Goal: Transaction & Acquisition: Purchase product/service

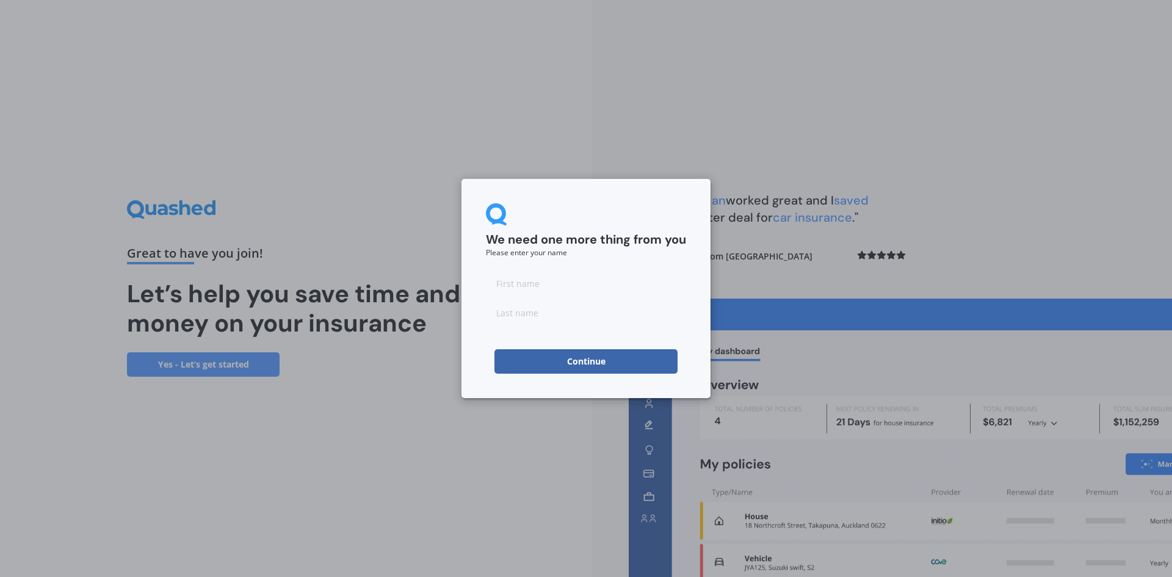
click at [540, 284] on input at bounding box center [586, 283] width 200 height 24
type input "[PERSON_NAME]"
click at [566, 367] on button "Continue" at bounding box center [585, 361] width 183 height 24
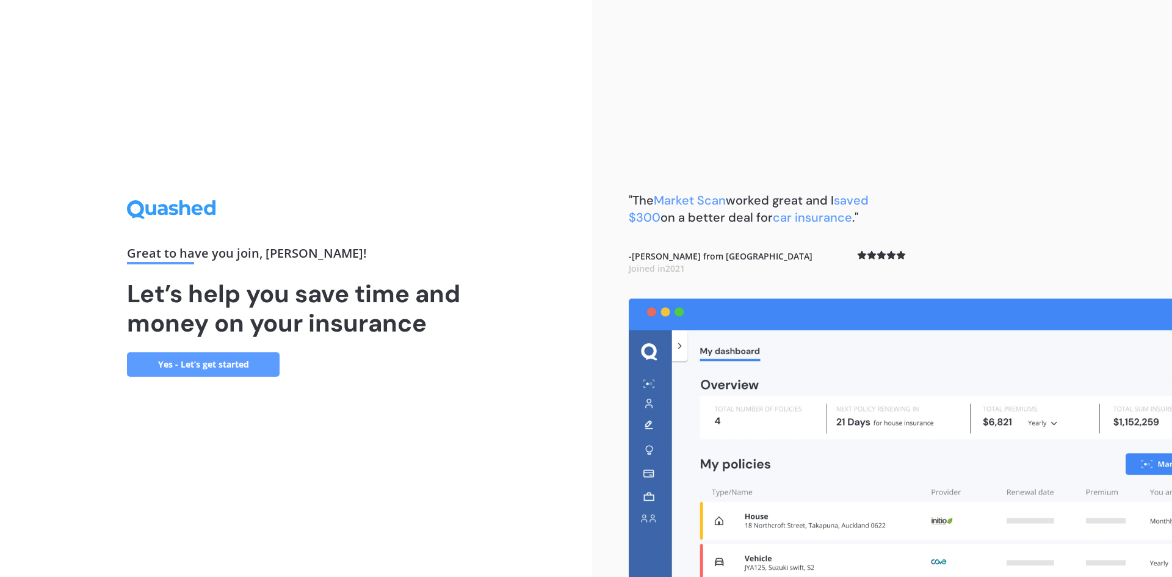
click at [217, 367] on link "Yes - Let’s get started" at bounding box center [203, 364] width 153 height 24
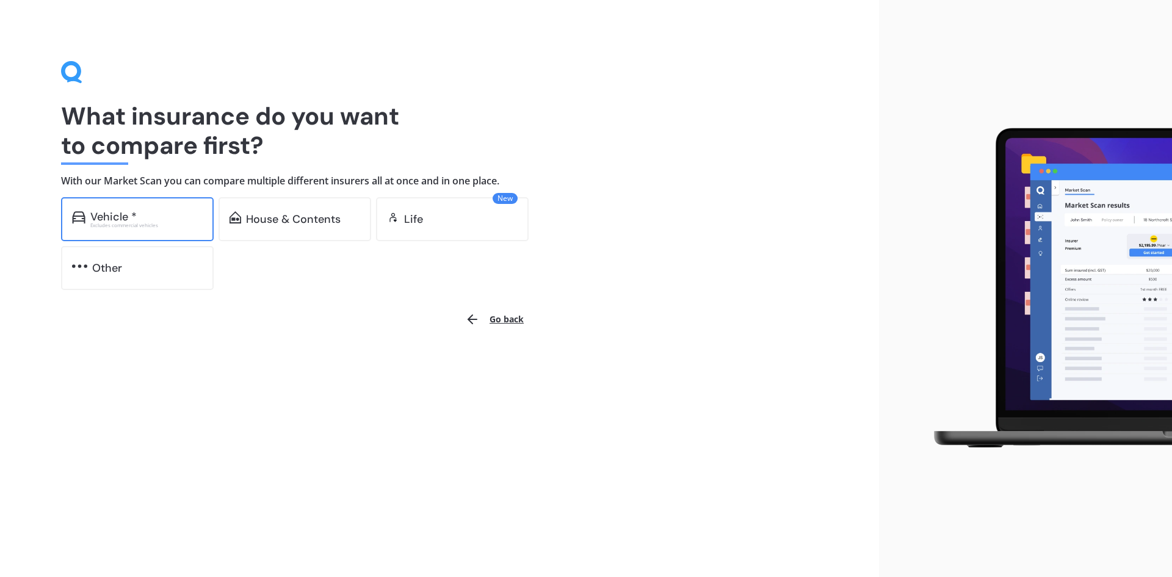
click at [112, 212] on div "Vehicle *" at bounding box center [113, 217] width 46 height 12
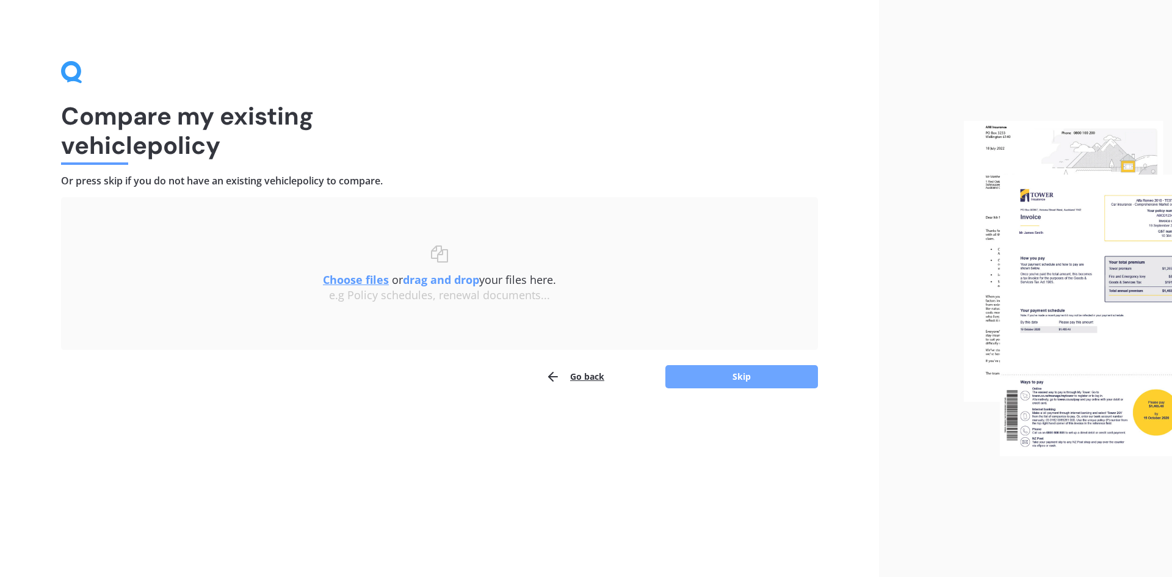
click at [756, 377] on button "Skip" at bounding box center [741, 376] width 153 height 23
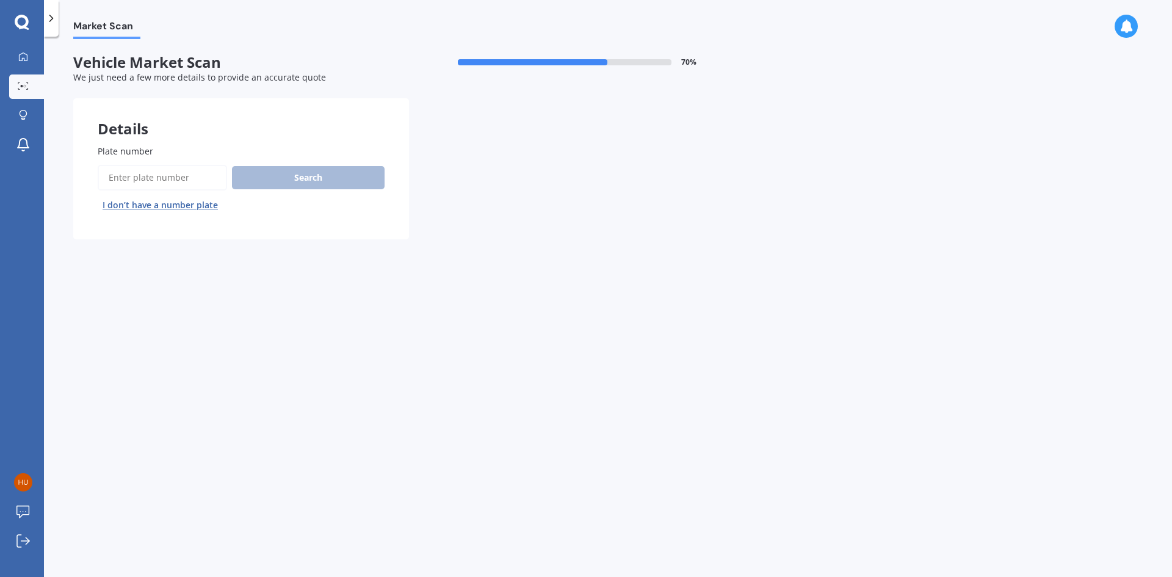
click at [155, 176] on input "Plate number" at bounding box center [162, 178] width 129 height 26
type input "rca427"
click at [267, 177] on button "Search" at bounding box center [308, 177] width 153 height 23
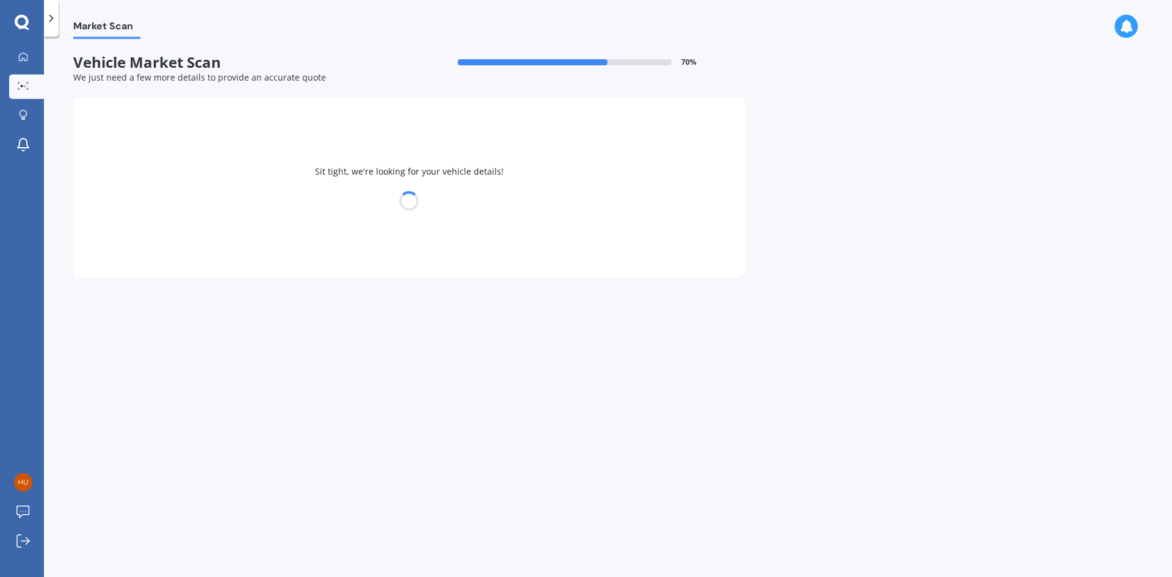
select select "FORD"
select select "RANGER"
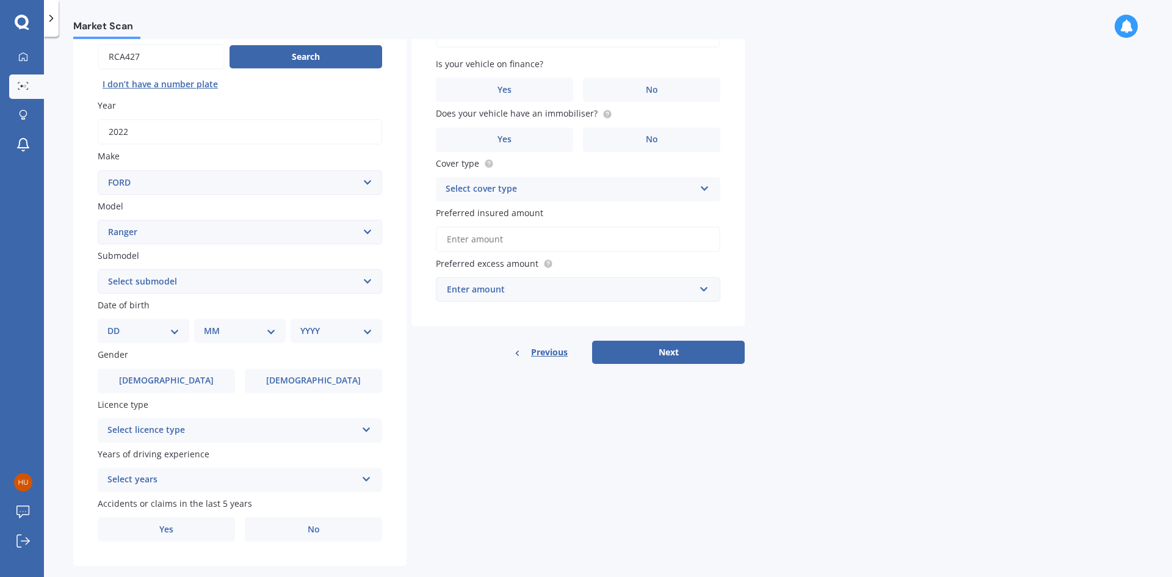
scroll to position [122, 0]
click at [176, 331] on select "DD 01 02 03 04 05 06 07 08 09 10 11 12 13 14 15 16 17 18 19 20 21 22 23 24 25 2…" at bounding box center [143, 329] width 72 height 13
select select "14"
click at [117, 323] on select "DD 01 02 03 04 05 06 07 08 09 10 11 12 13 14 15 16 17 18 19 20 21 22 23 24 25 2…" at bounding box center [143, 329] width 72 height 13
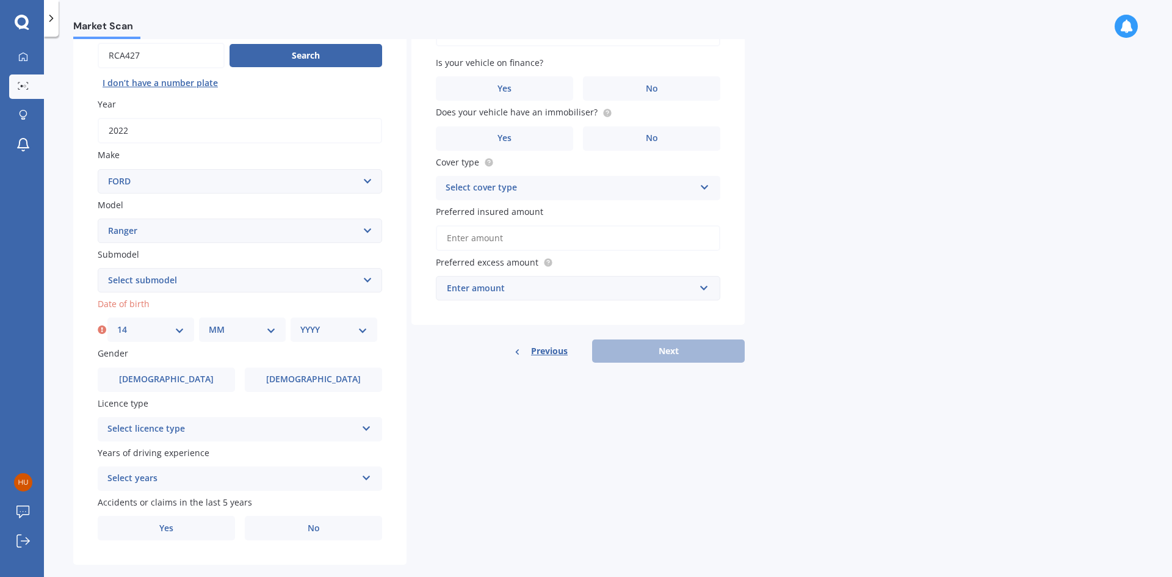
click at [271, 330] on select "MM 01 02 03 04 05 06 07 08 09 10 11 12" at bounding box center [242, 329] width 67 height 13
select select "10"
click at [209, 323] on select "MM 01 02 03 04 05 06 07 08 09 10 11 12" at bounding box center [242, 329] width 67 height 13
click at [346, 329] on select "YYYY 2025 2024 2023 2022 2021 2020 2019 2018 2017 2016 2015 2014 2013 2012 2011…" at bounding box center [333, 329] width 67 height 13
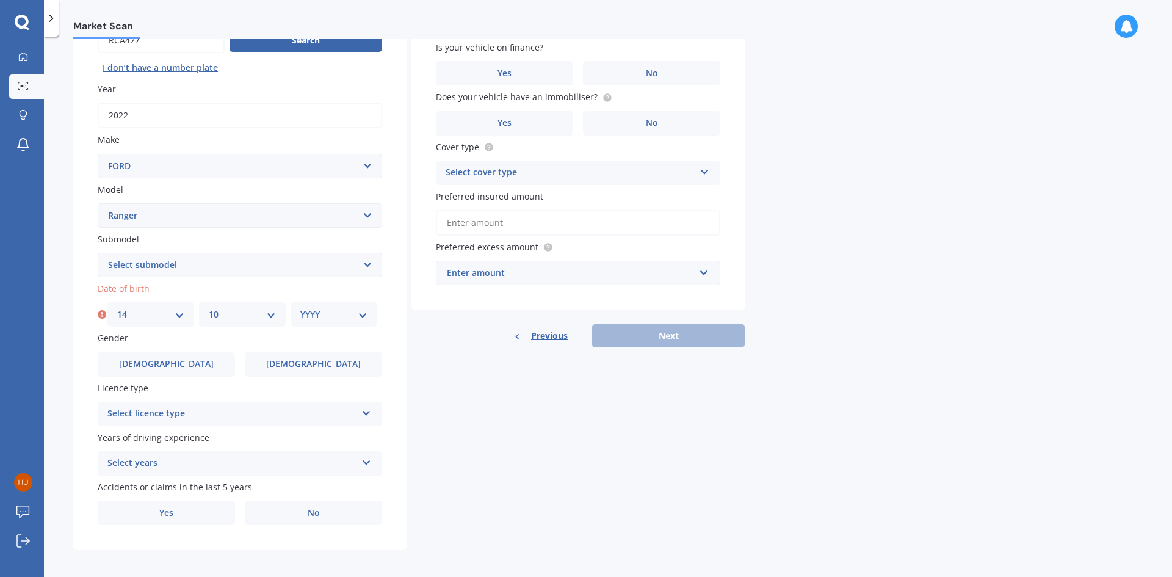
scroll to position [142, 0]
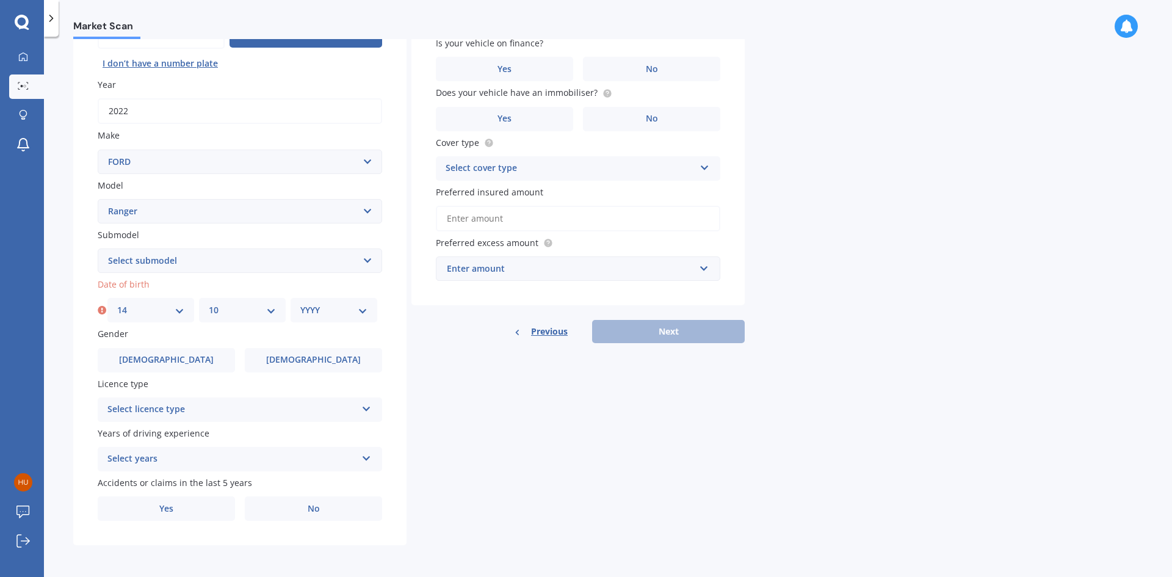
click at [332, 315] on select "YYYY 2025 2024 2023 2022 2021 2020 2019 2018 2017 2016 2015 2014 2013 2012 2011…" at bounding box center [333, 309] width 67 height 13
select select "1966"
click at [300, 303] on select "YYYY 2025 2024 2023 2022 2021 2020 2019 2018 2017 2016 2015 2014 2013 2012 2011…" at bounding box center [333, 309] width 67 height 13
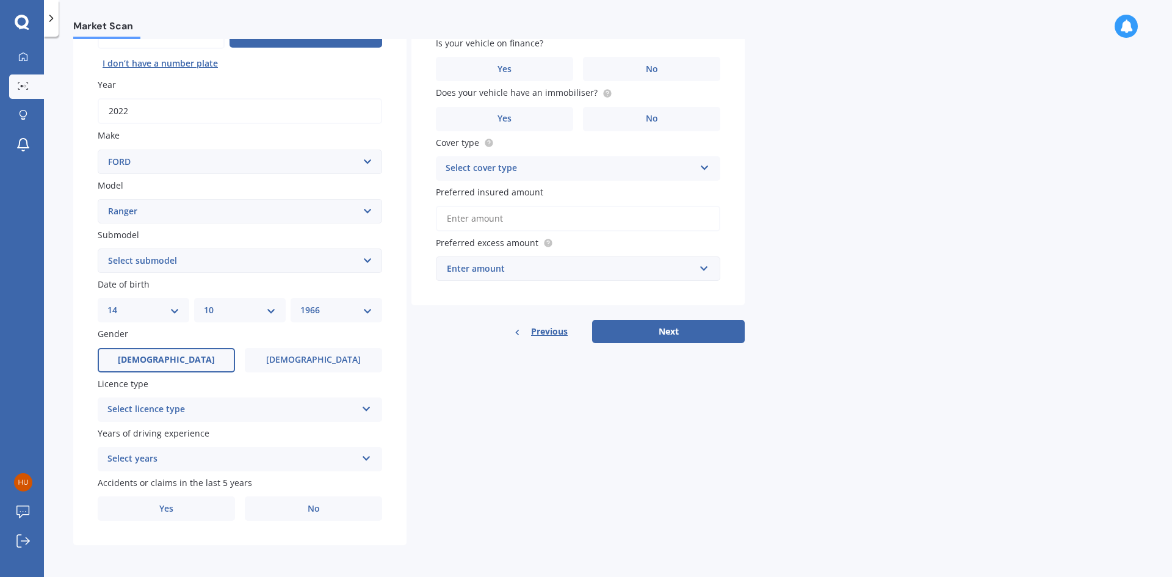
click at [182, 361] on label "[DEMOGRAPHIC_DATA]" at bounding box center [166, 360] width 137 height 24
click at [0, 0] on input "[DEMOGRAPHIC_DATA]" at bounding box center [0, 0] width 0 height 0
click at [366, 408] on icon at bounding box center [366, 406] width 10 height 9
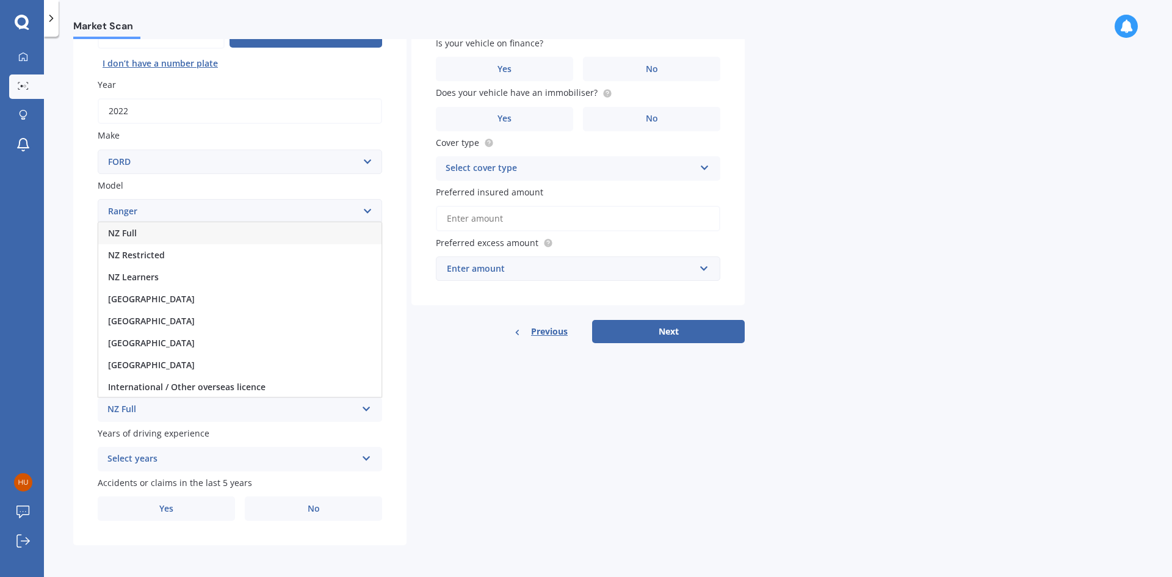
click at [133, 234] on span "NZ Full" at bounding box center [122, 233] width 29 height 12
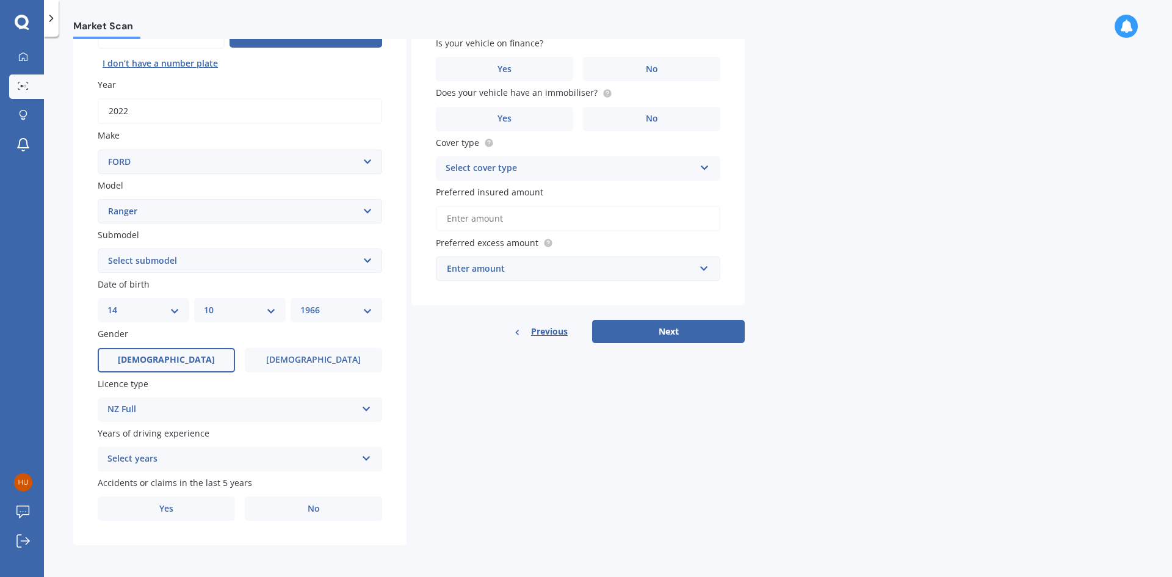
click at [364, 460] on icon at bounding box center [366, 456] width 10 height 9
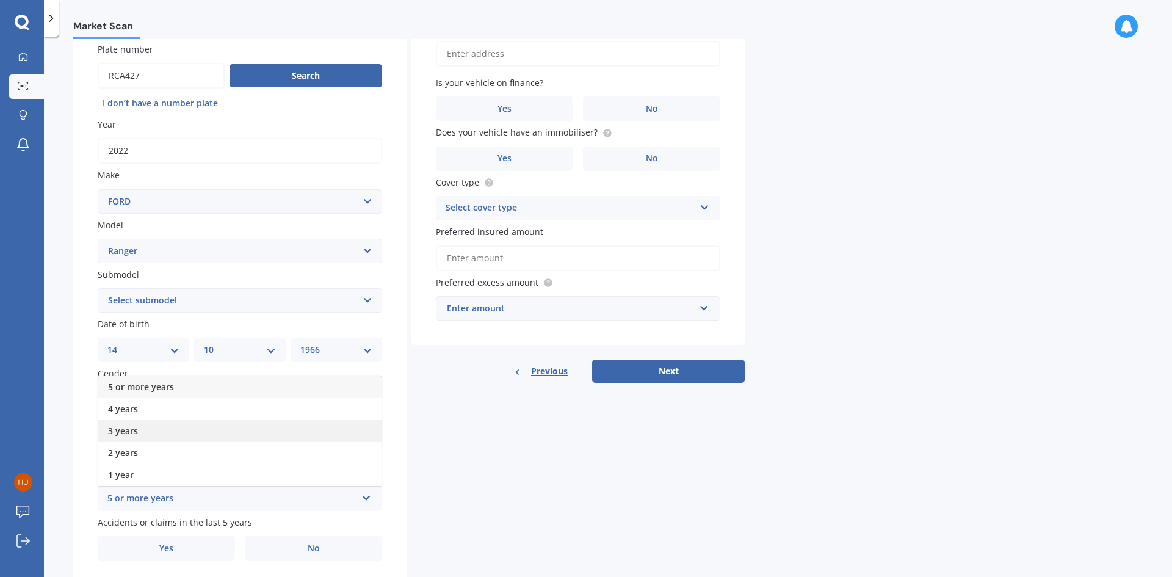
scroll to position [81, 0]
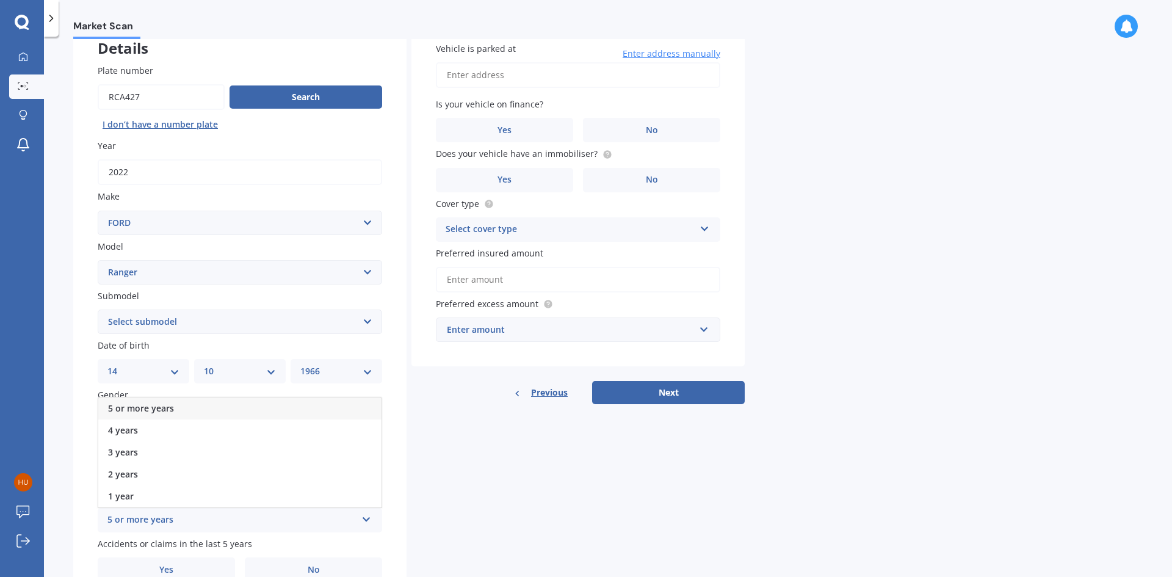
click at [163, 405] on span "5 or more years" at bounding box center [141, 408] width 66 height 12
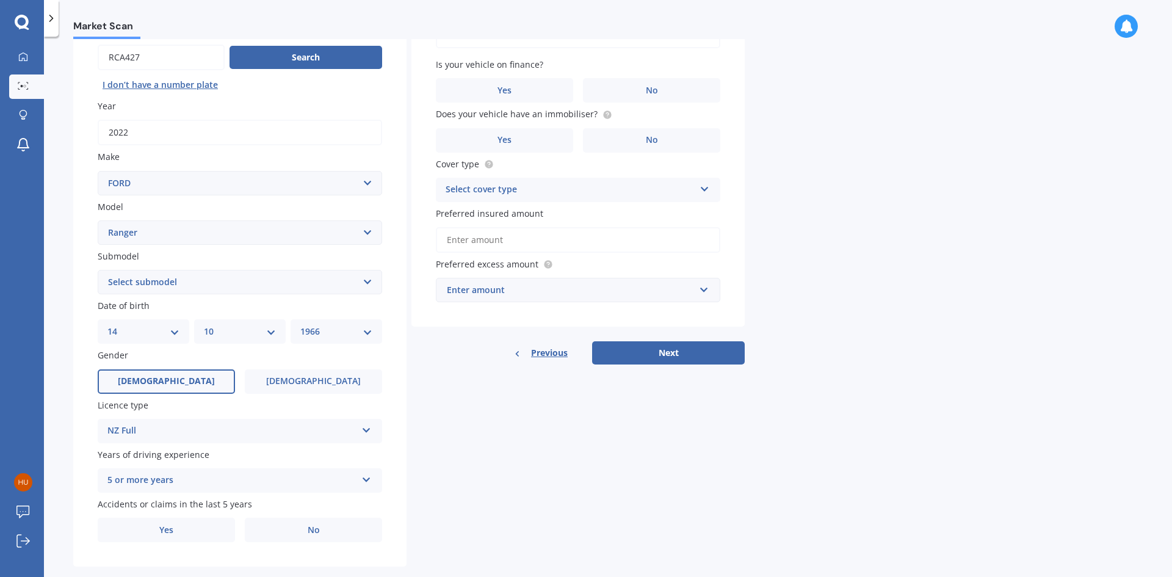
scroll to position [142, 0]
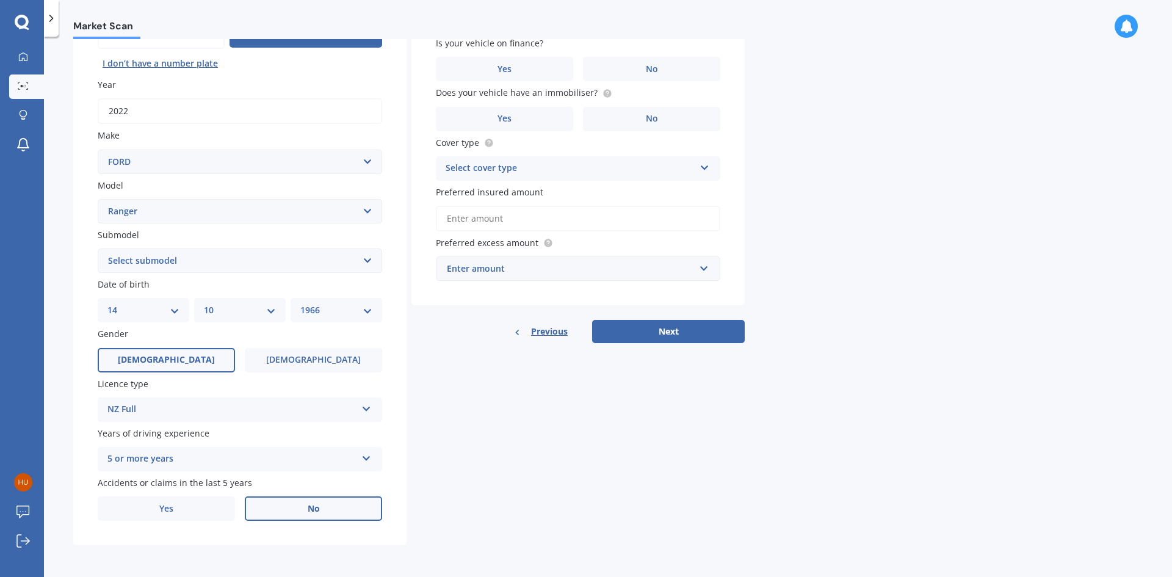
click at [311, 510] on span "No" at bounding box center [314, 509] width 12 height 10
click at [0, 0] on input "No" at bounding box center [0, 0] width 0 height 0
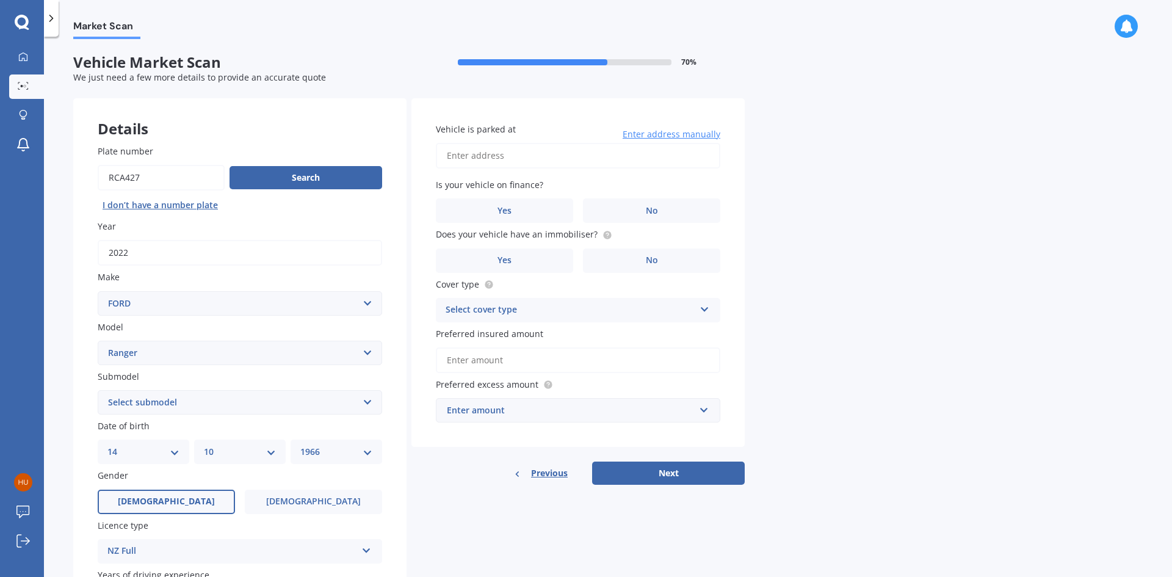
click at [504, 155] on input "Vehicle is parked at" at bounding box center [578, 156] width 284 height 26
type input "[STREET_ADDRESS]"
click at [651, 216] on label "No" at bounding box center [651, 210] width 137 height 24
click at [0, 0] on input "No" at bounding box center [0, 0] width 0 height 0
click at [531, 261] on label "Yes" at bounding box center [504, 260] width 137 height 24
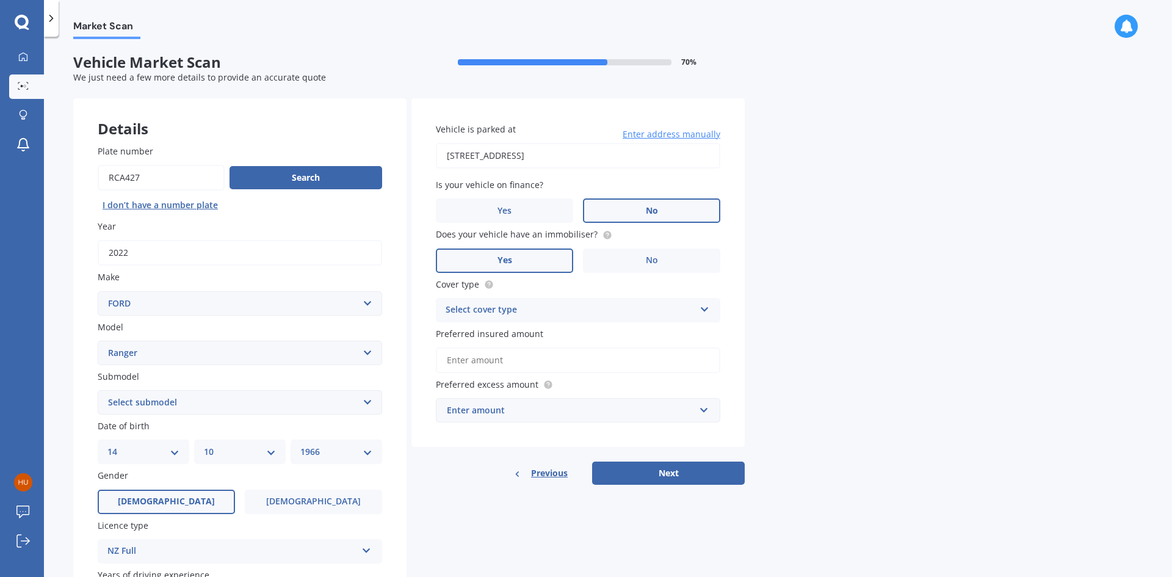
click at [0, 0] on input "Yes" at bounding box center [0, 0] width 0 height 0
click at [706, 307] on icon at bounding box center [705, 307] width 10 height 9
click at [598, 333] on div "Comprehensive" at bounding box center [577, 334] width 283 height 22
click at [482, 360] on input "Preferred insured amount" at bounding box center [578, 360] width 284 height 26
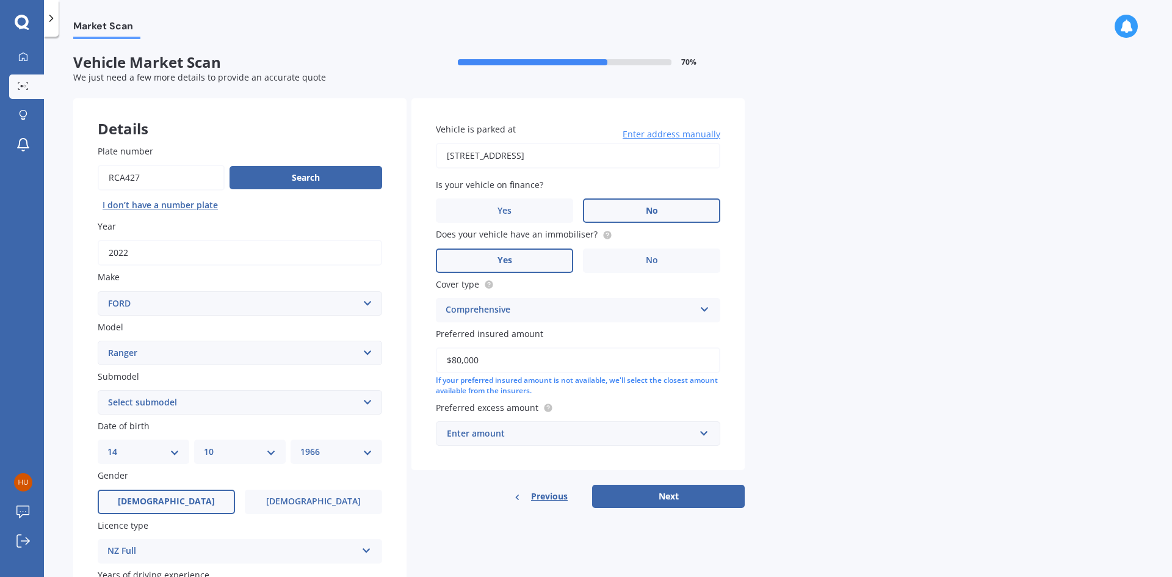
type input "$80,000"
click at [519, 433] on div "Enter amount" at bounding box center [571, 433] width 248 height 13
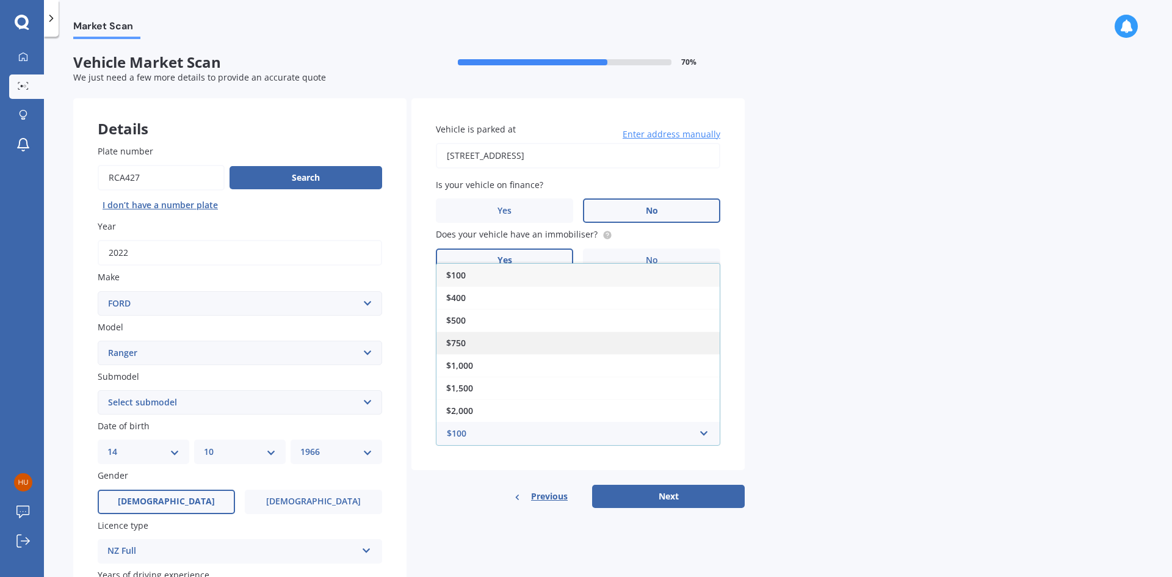
click at [460, 339] on span "$750" at bounding box center [456, 343] width 20 height 12
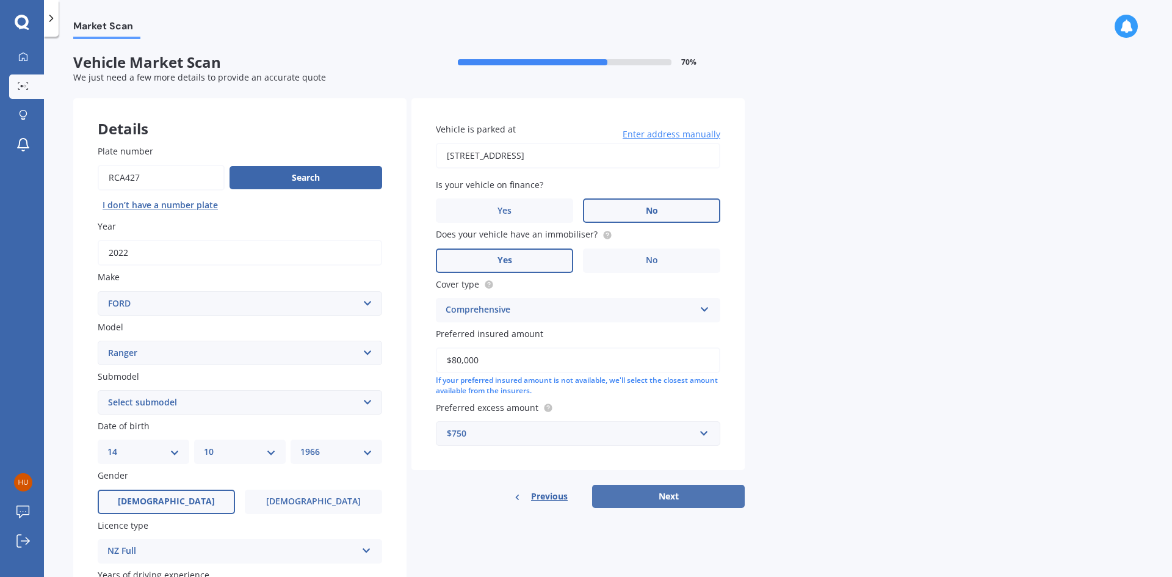
click at [670, 497] on button "Next" at bounding box center [668, 496] width 153 height 23
click at [368, 402] on select "Select submodel 4X2 3.2 Litre Turbo Diesel 4X2 XL 2.2 Litre Turbo Diesel 4X2 XL…" at bounding box center [240, 402] width 284 height 24
select select "WILDTRAK"
click at [98, 390] on select "Select submodel 4X2 3.2 Litre Turbo Diesel 4X2 XL 2.2 Litre Turbo Diesel 4X2 XL…" at bounding box center [240, 402] width 284 height 24
click at [642, 492] on button "Next" at bounding box center [668, 496] width 153 height 23
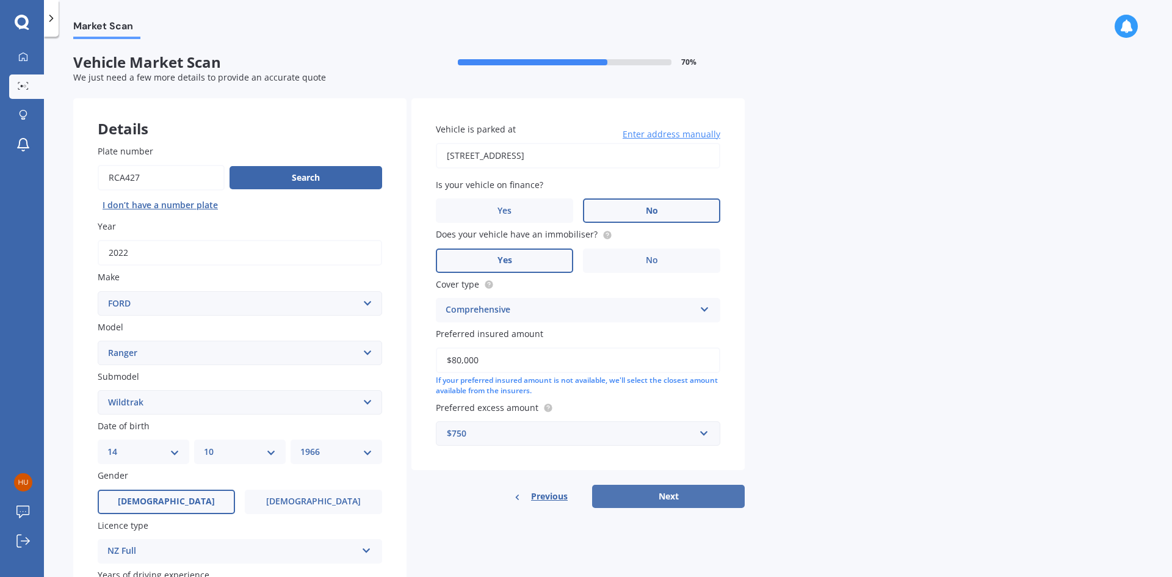
select select "14"
select select "10"
select select "1966"
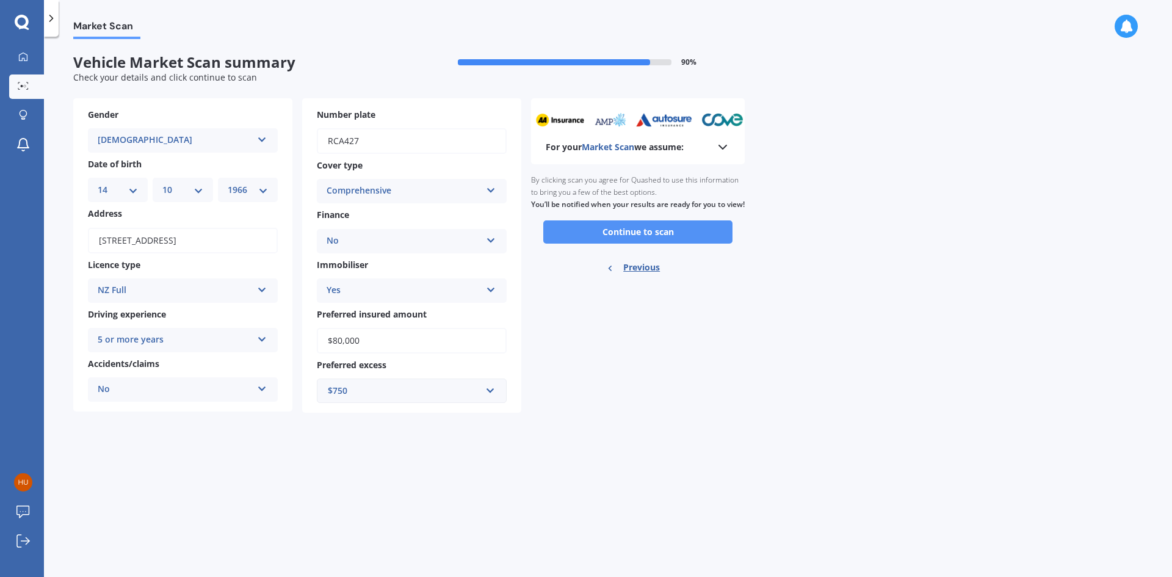
click at [634, 242] on button "Continue to scan" at bounding box center [637, 231] width 189 height 23
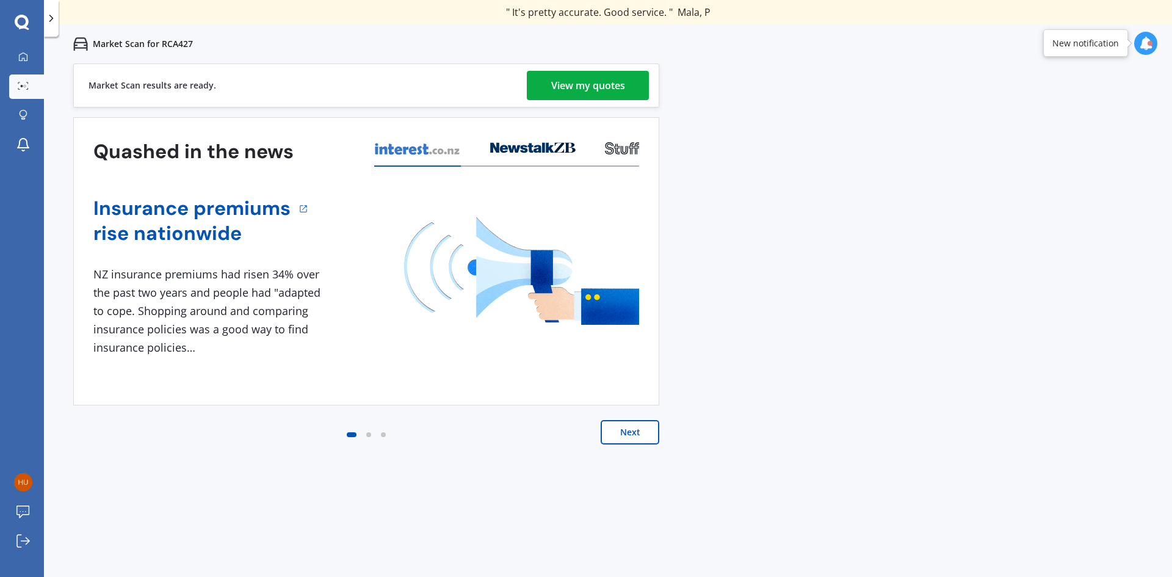
click at [591, 82] on div "View my quotes" at bounding box center [588, 85] width 74 height 29
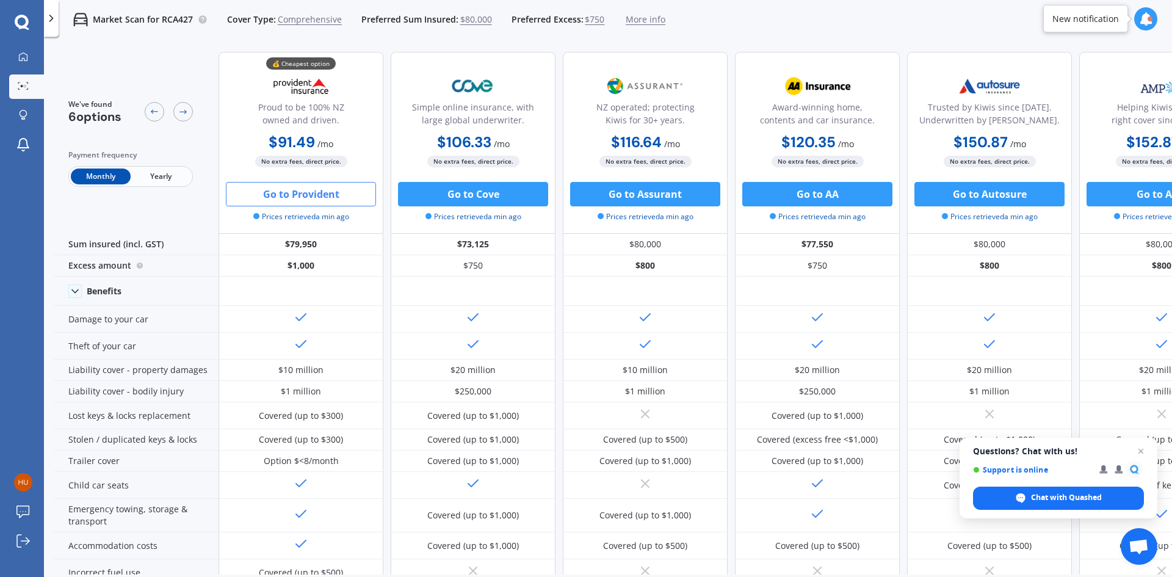
click at [275, 195] on button "Go to Provident" at bounding box center [301, 194] width 150 height 24
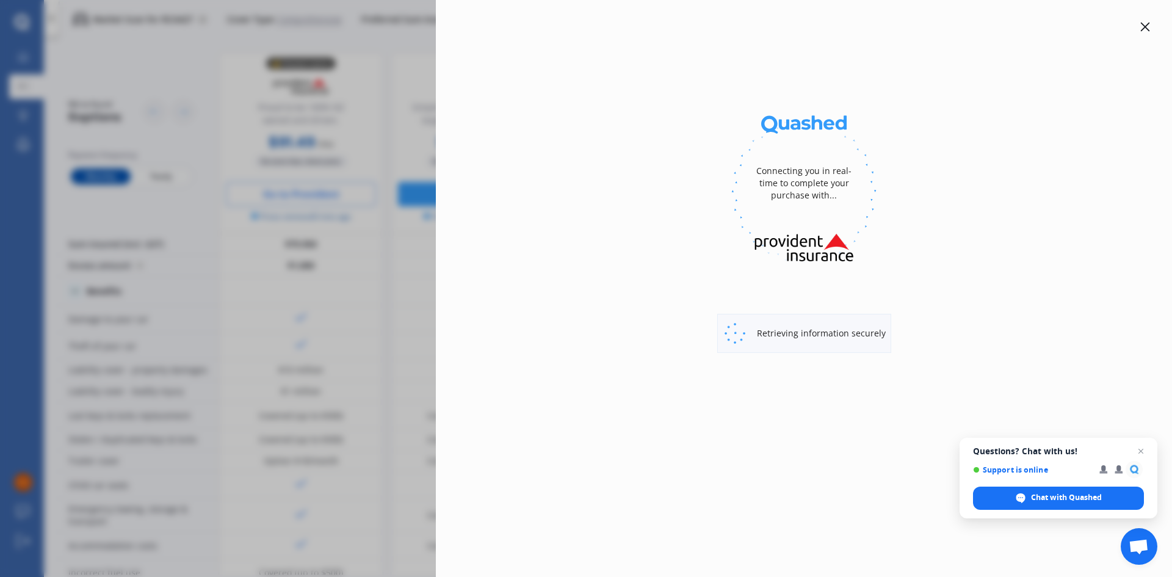
select select "full"
select select "[STREET_ADDRESS]"
select select "FORD"
select select "RANGER"
select select "NO"
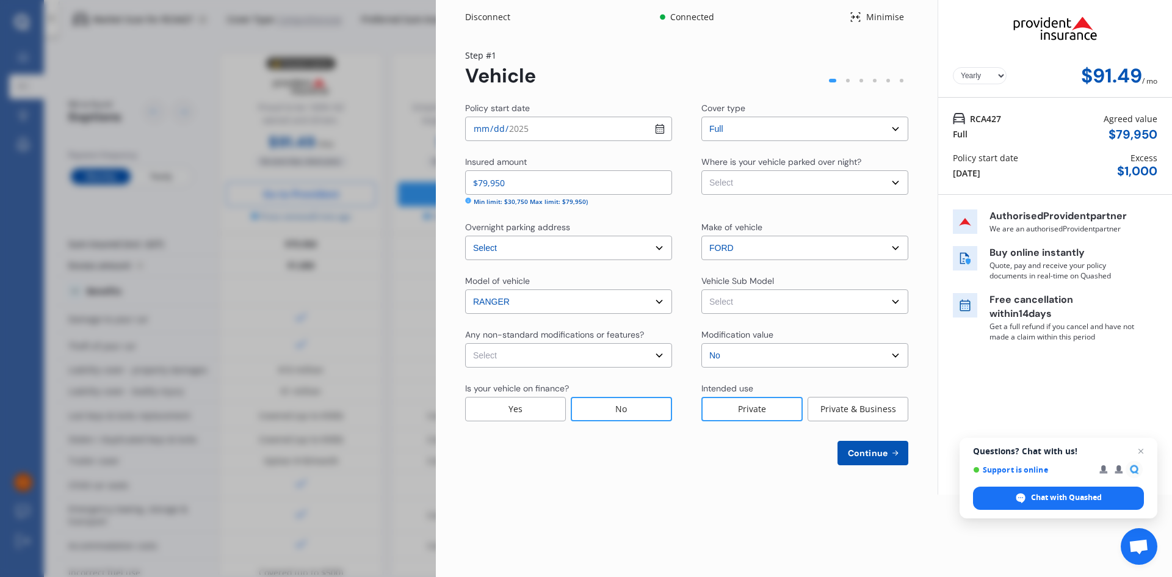
select select "Monthly"
click at [660, 354] on select "Select None [MEDICAL_DATA] System(NOS) Roll Cage Full Racing Harness" at bounding box center [568, 355] width 207 height 24
click at [596, 355] on select "Select None [MEDICAL_DATA] System(NOS) Roll Cage Full Racing Harness" at bounding box center [568, 355] width 207 height 24
click at [658, 353] on select "Select None [MEDICAL_DATA] System(NOS) Roll Cage Full Racing Harness" at bounding box center [568, 355] width 207 height 24
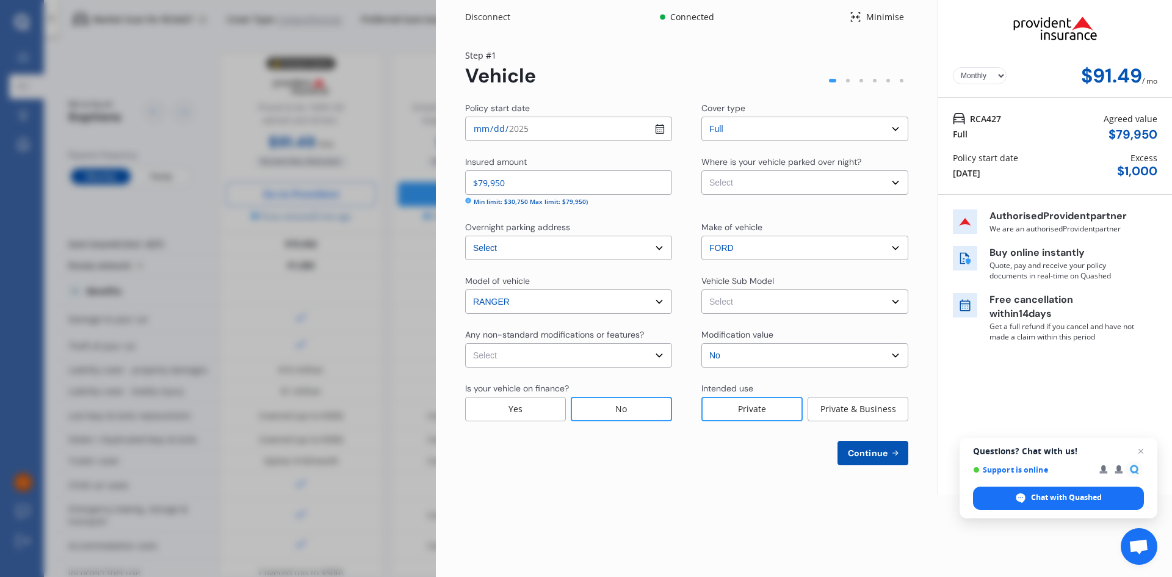
click at [485, 359] on select "Select None [MEDICAL_DATA] System(NOS) Roll Cage Full Racing Harness" at bounding box center [568, 355] width 207 height 24
click at [485, 358] on select "Select None [MEDICAL_DATA] System(NOS) Roll Cage Full Racing Harness" at bounding box center [568, 355] width 207 height 24
click at [486, 358] on select "Select None [MEDICAL_DATA] System(NOS) Roll Cage Full Racing Harness" at bounding box center [568, 355] width 207 height 24
click at [656, 352] on select "Select None [MEDICAL_DATA] System(NOS) Roll Cage Full Racing Harness" at bounding box center [568, 355] width 207 height 24
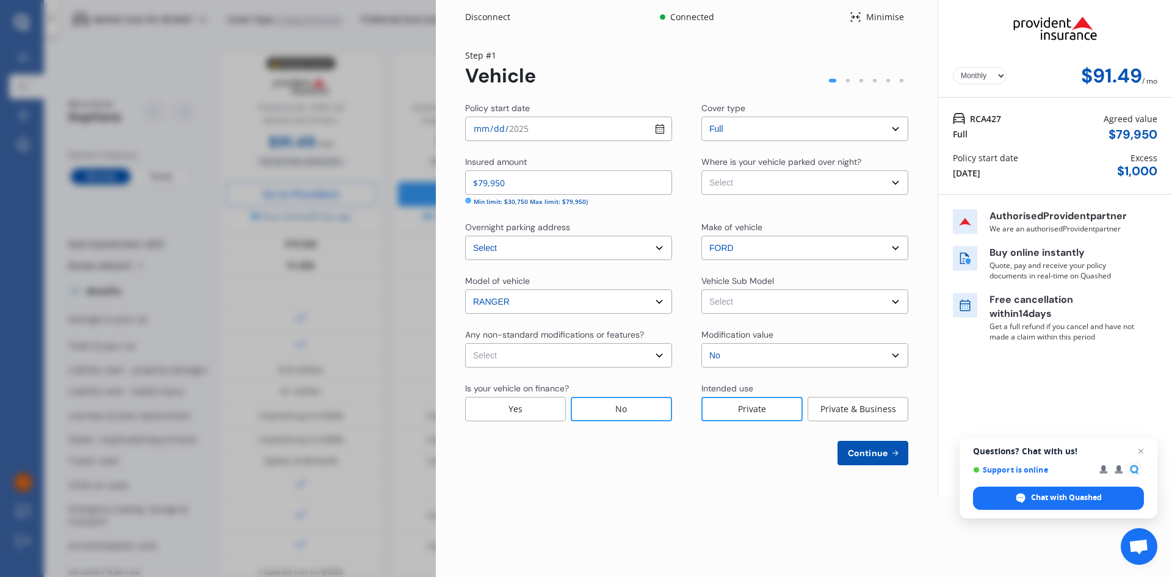
click at [897, 184] on select "Select Garage (fully enclosed) Off Street Parking Other" at bounding box center [804, 182] width 207 height 24
select select "OFF-STREET"
click at [701, 170] on select "Select Garage (fully enclosed) Off Street Parking Other" at bounding box center [804, 182] width 207 height 24
click at [896, 300] on select "Select Ranger P703 WILDTRAK Wellside Dbl Cab 4dr Spts Auto 10sp 4x4 951kg 3.0DT…" at bounding box center [804, 301] width 207 height 24
select select "NZVFORD2022AECL"
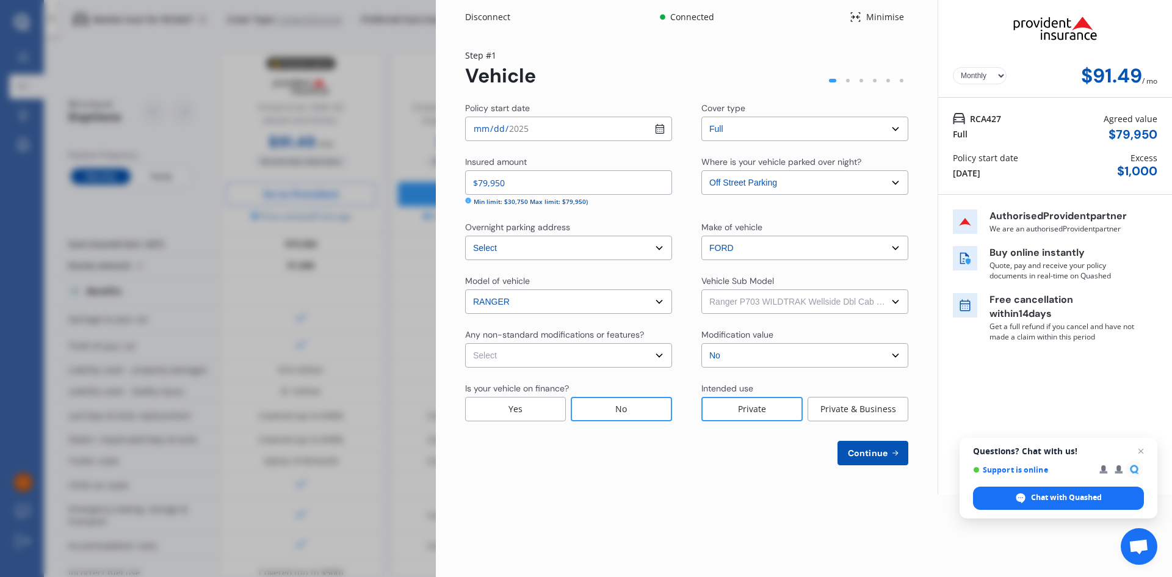
click at [701, 289] on select "Select Ranger P703 WILDTRAK Wellside Dbl Cab 4dr Spts Auto 10sp 4x4 951kg 3.0DT…" at bounding box center [804, 301] width 207 height 24
click at [894, 355] on select "Select No Up to $4000 Up to $6000 Greater than $6000" at bounding box center [804, 355] width 207 height 24
select select "MORE_THAN_6000"
click at [701, 343] on select "Select No Up to $4000 Up to $6000 Greater than $6000" at bounding box center [804, 355] width 207 height 24
click at [660, 356] on select "Select None [MEDICAL_DATA] System(NOS) Roll Cage Full Racing Harness" at bounding box center [568, 355] width 207 height 24
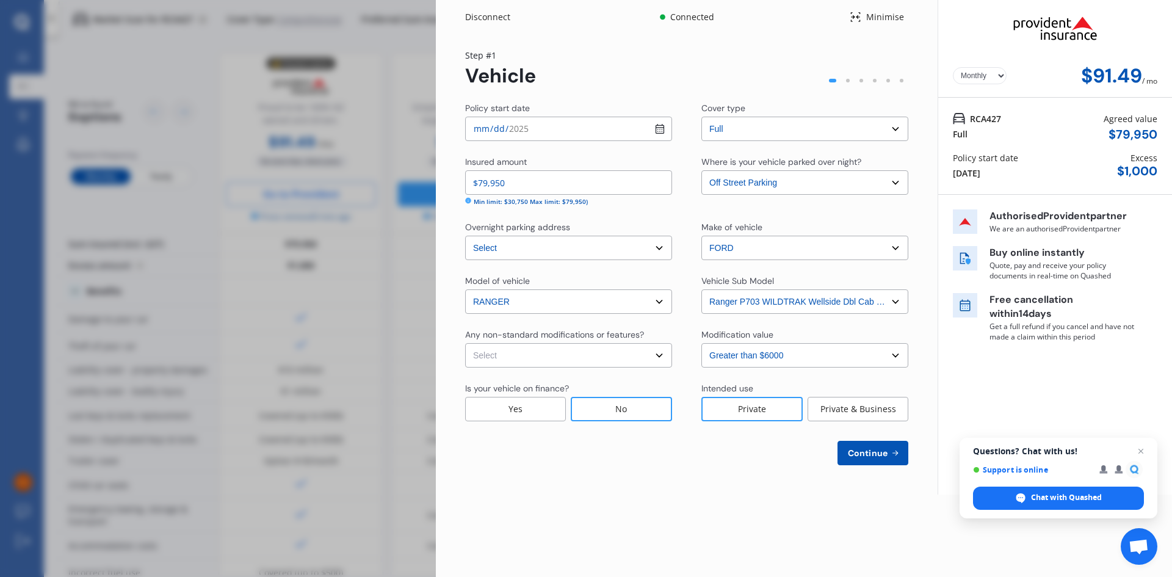
select select "none"
click at [465, 343] on select "Select None [MEDICAL_DATA] System(NOS) Roll Cage Full Racing Harness" at bounding box center [568, 355] width 207 height 24
click at [843, 416] on div "Private & Business" at bounding box center [858, 409] width 101 height 24
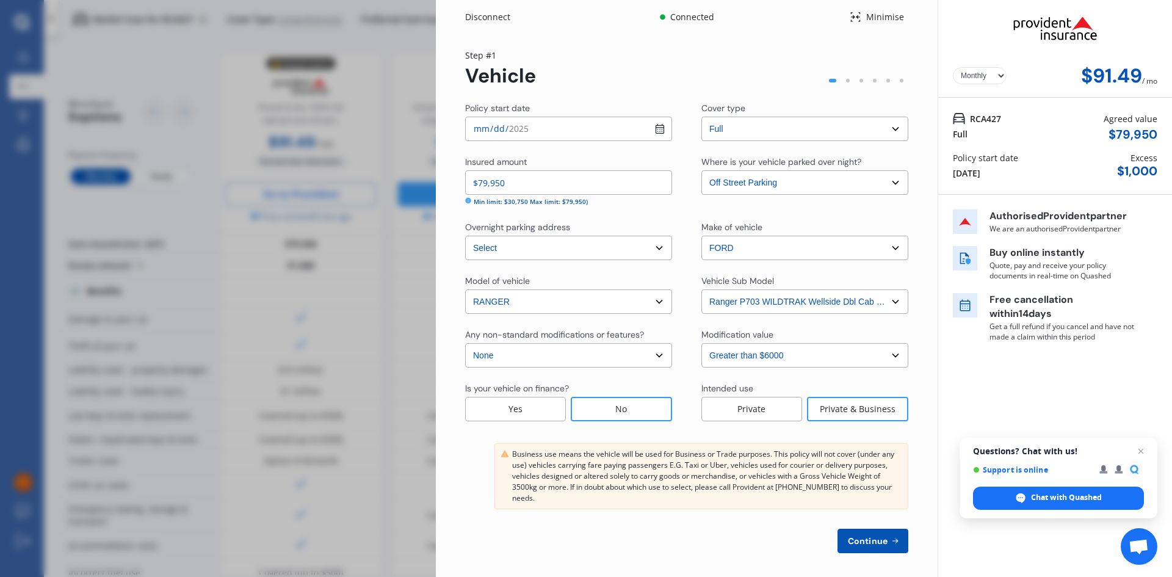
click at [874, 536] on span "Continue" at bounding box center [867, 541] width 45 height 10
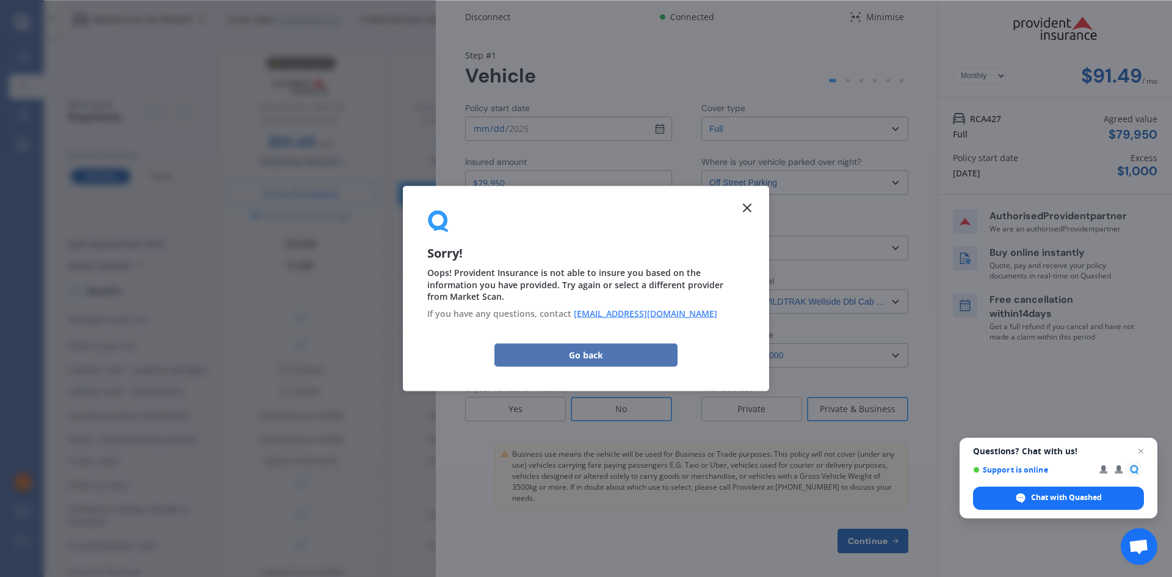
click at [595, 352] on button "Go back" at bounding box center [585, 355] width 183 height 23
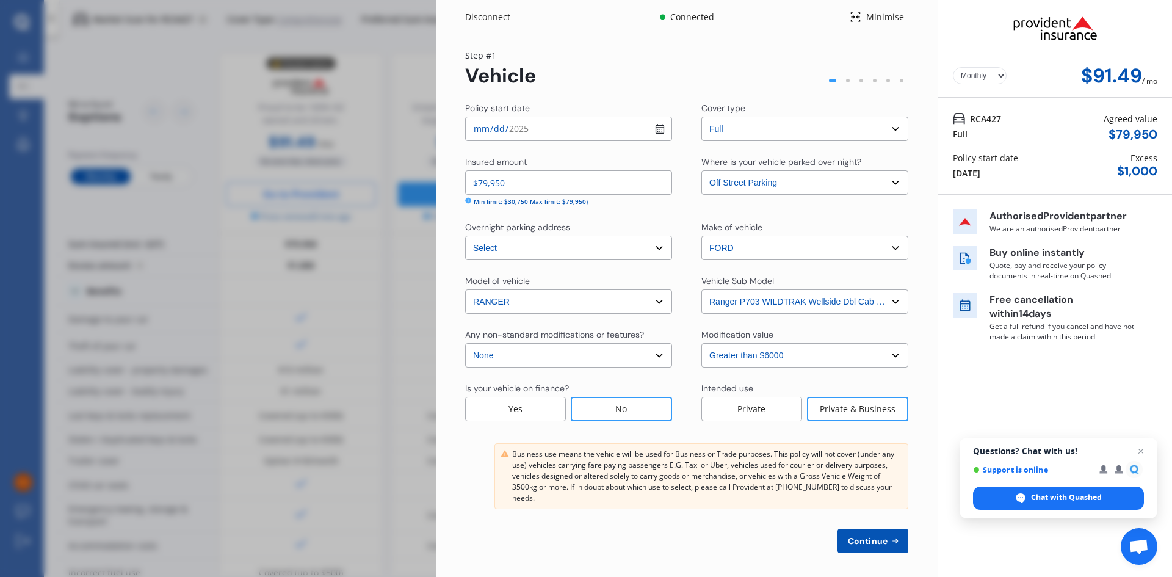
click at [895, 355] on select "Select No Up to $4000 Up to $6000 Greater than $6000" at bounding box center [804, 355] width 207 height 24
select select "NO"
click at [701, 343] on select "Select No Up to $4000 Up to $6000 Greater than $6000" at bounding box center [804, 355] width 207 height 24
click at [878, 529] on button "Continue" at bounding box center [873, 541] width 71 height 24
select select "14"
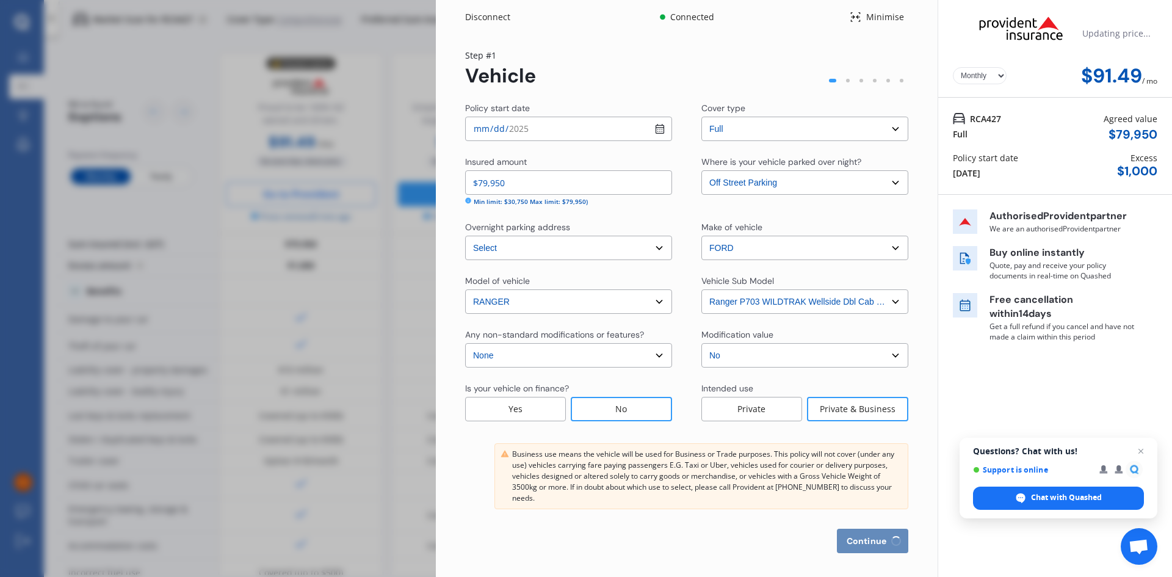
select select "10"
select select "1966"
select select "NZ_FULL"
select select "0"
select select "25"
